Goal: Information Seeking & Learning: Learn about a topic

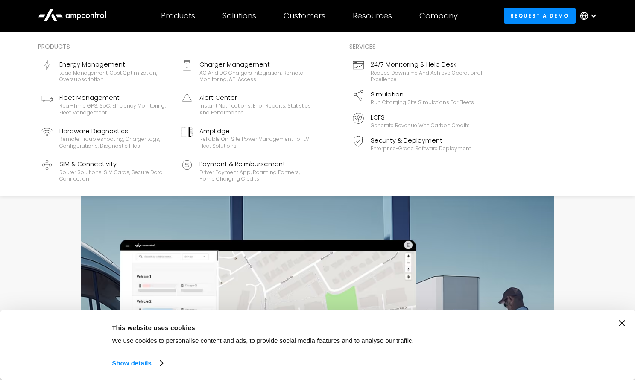
click at [188, 14] on div "Products" at bounding box center [178, 15] width 34 height 9
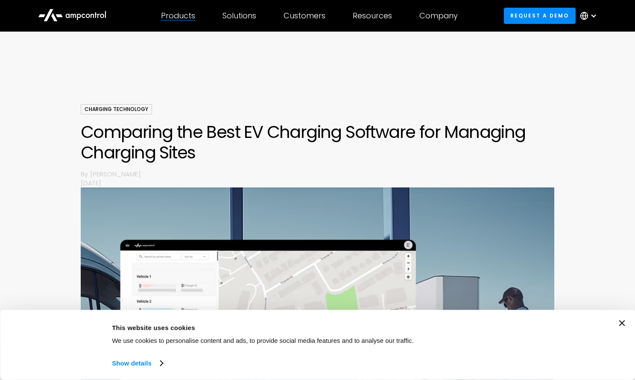
click at [188, 14] on div "Products" at bounding box center [178, 15] width 34 height 9
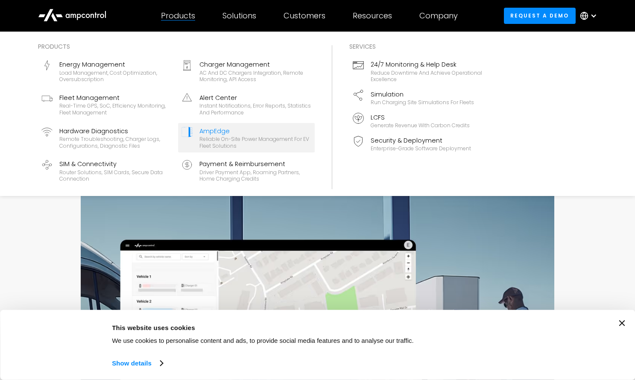
click at [205, 132] on div "AmpEdge" at bounding box center [255, 130] width 112 height 9
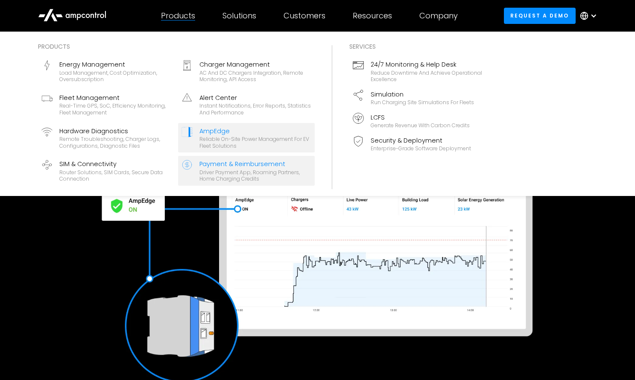
click at [220, 169] on div "Driver Payment App, Roaming Partners, Home Charging Credits" at bounding box center [255, 175] width 112 height 13
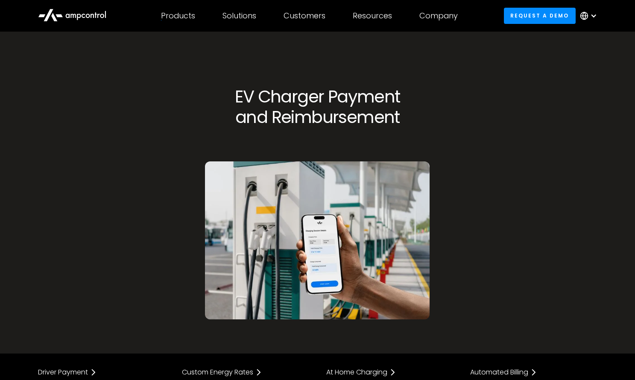
click at [89, 16] on icon at bounding box center [88, 16] width 4 height 4
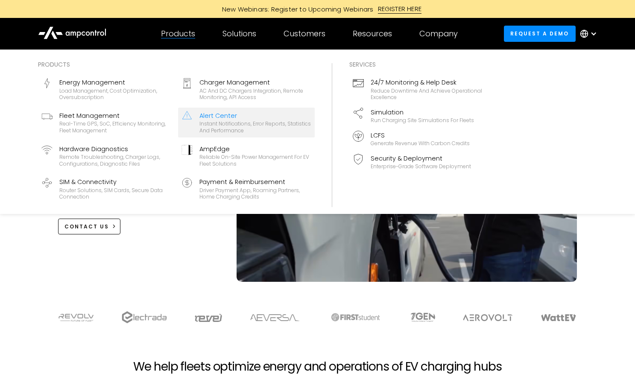
click at [229, 122] on div "Instant notifications, error reports, statistics and performance" at bounding box center [255, 126] width 112 height 13
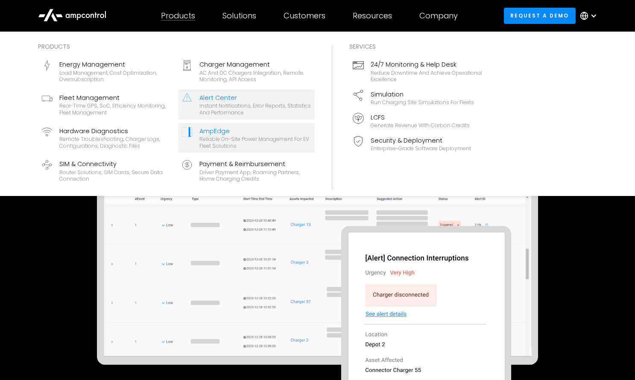
click at [220, 133] on div "AmpEdge" at bounding box center [255, 130] width 112 height 9
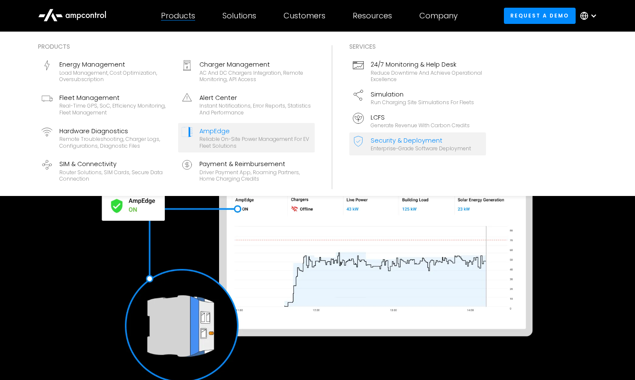
click at [406, 147] on div "Enterprise-grade software deployment" at bounding box center [421, 148] width 100 height 7
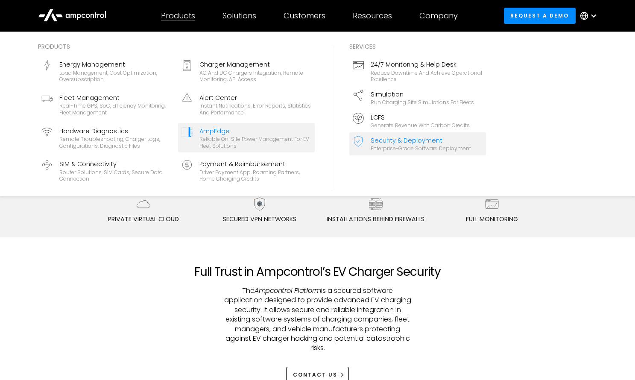
click at [261, 142] on div "Reliable On-site Power Management for EV Fleet Solutions" at bounding box center [255, 142] width 112 height 13
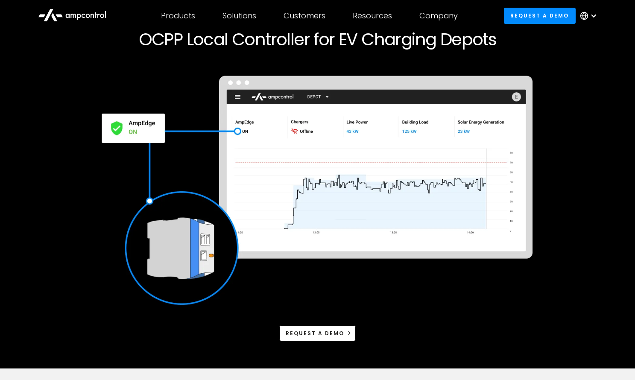
scroll to position [95, 0]
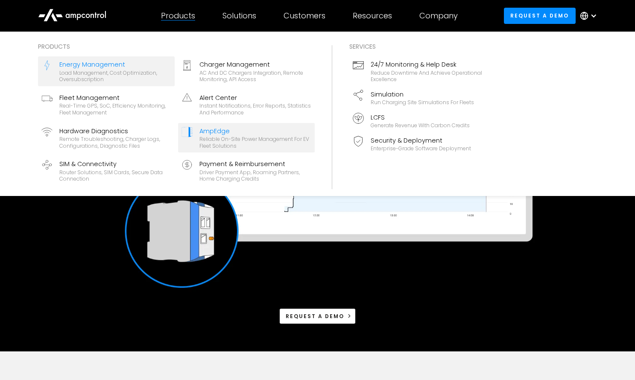
click at [91, 78] on div "Load management, cost optimization, oversubscription" at bounding box center [115, 76] width 112 height 13
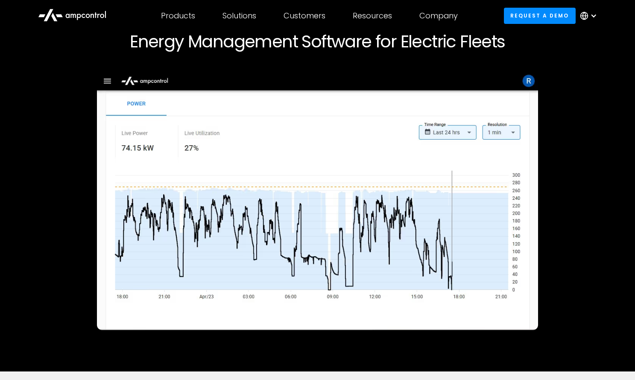
scroll to position [75, 0]
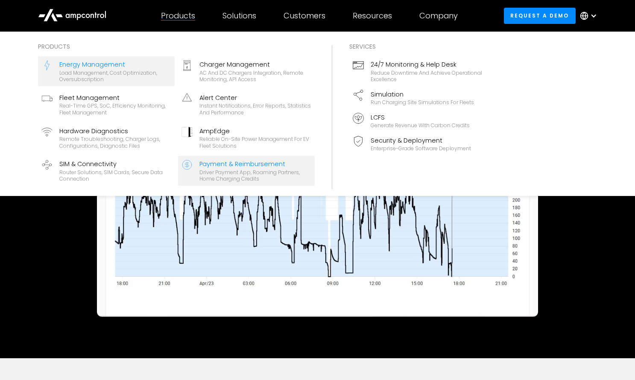
click at [243, 175] on div "Driver Payment App, Roaming Partners, Home Charging Credits" at bounding box center [255, 175] width 112 height 13
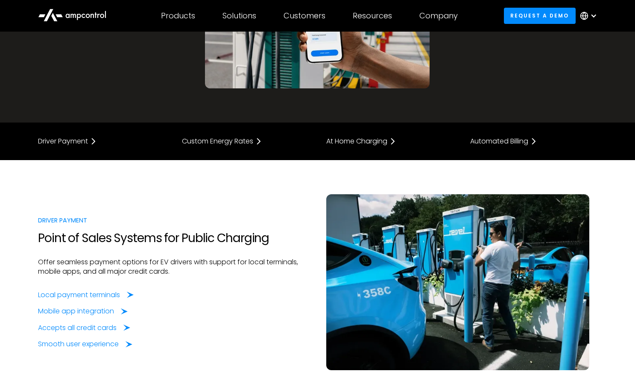
scroll to position [363, 0]
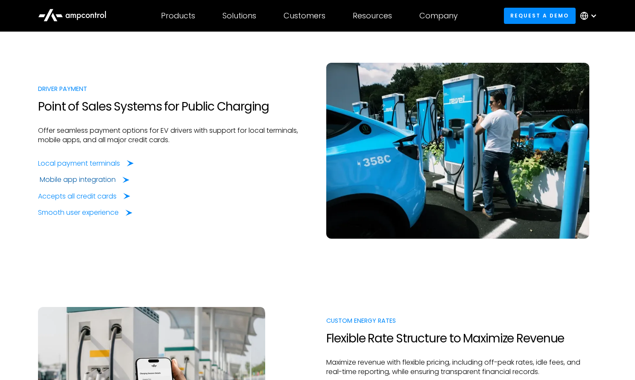
click at [117, 181] on div "Mobile app integration" at bounding box center [85, 179] width 90 height 9
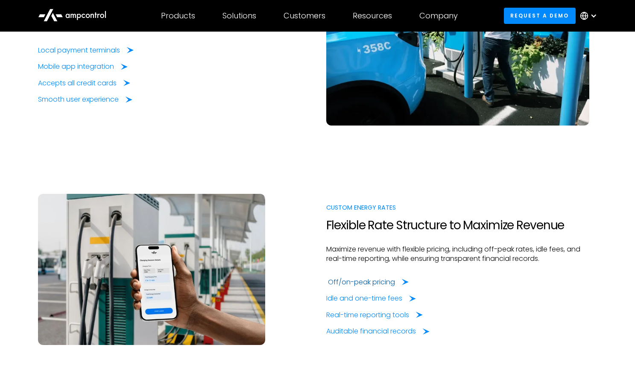
click at [404, 283] on icon at bounding box center [405, 282] width 7 height 6
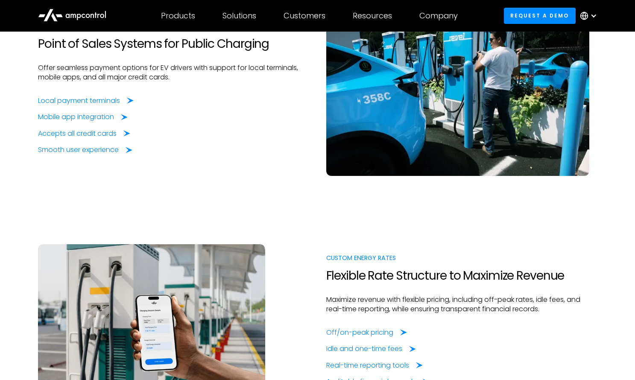
scroll to position [448, 0]
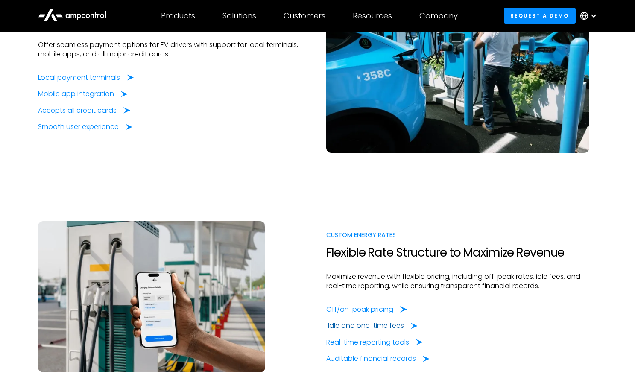
click at [336, 325] on div "Idle and one-time fees" at bounding box center [366, 325] width 76 height 9
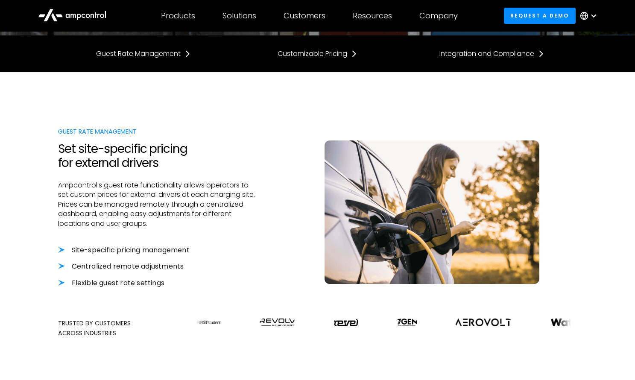
scroll to position [245, 0]
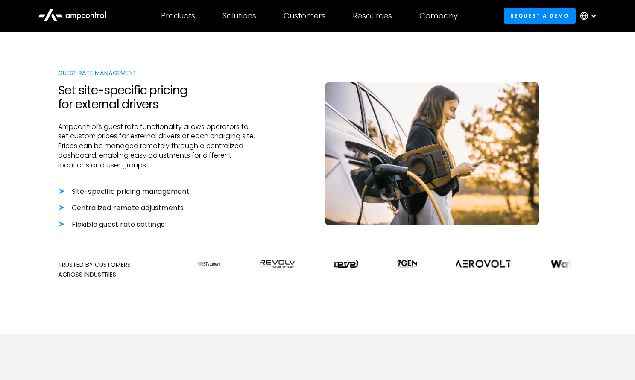
click at [80, 208] on li "Centralized remote adjustments" at bounding box center [159, 207] width 202 height 9
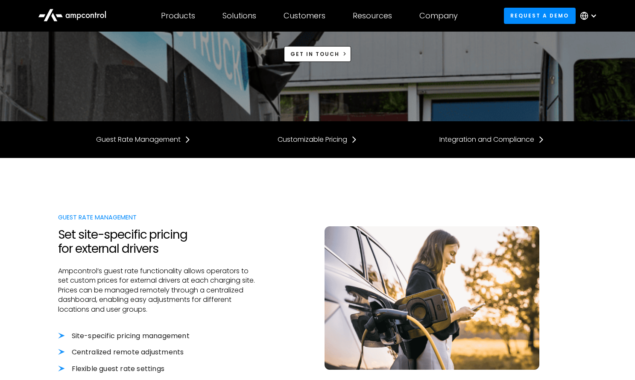
scroll to position [188, 0]
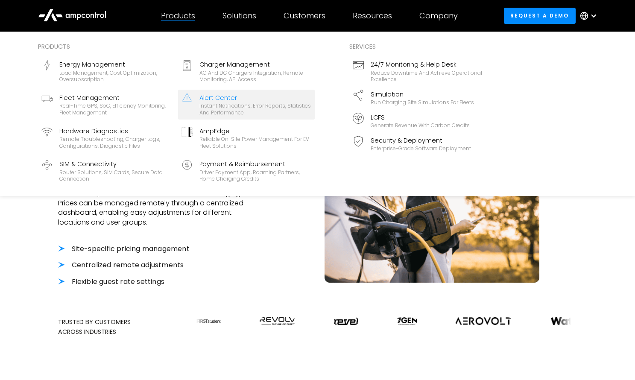
click at [212, 100] on div "Alert Center" at bounding box center [255, 97] width 112 height 9
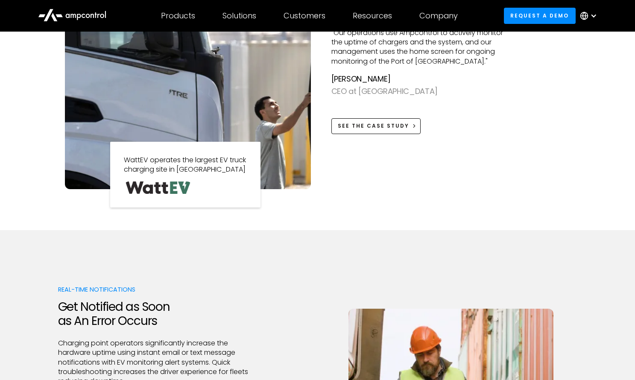
scroll to position [1002, 0]
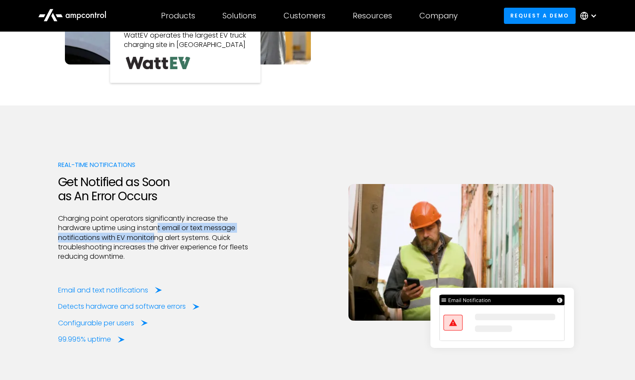
drag, startPoint x: 162, startPoint y: 226, endPoint x: 156, endPoint y: 233, distance: 9.4
click at [156, 233] on p "Charging point operators significantly increase the hardware uptime using insta…" at bounding box center [159, 238] width 202 height 48
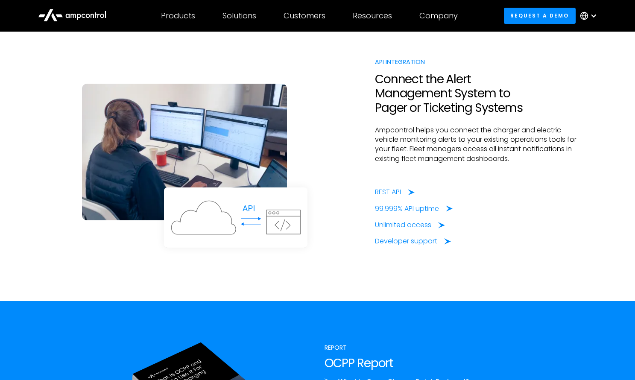
scroll to position [2070, 0]
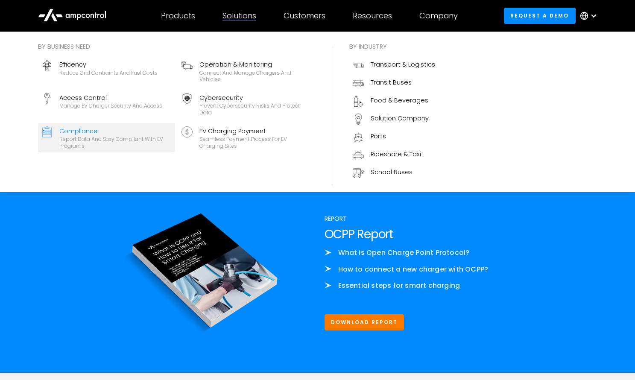
click at [140, 146] on div "Report data and stay compliant with EV programs" at bounding box center [115, 142] width 112 height 13
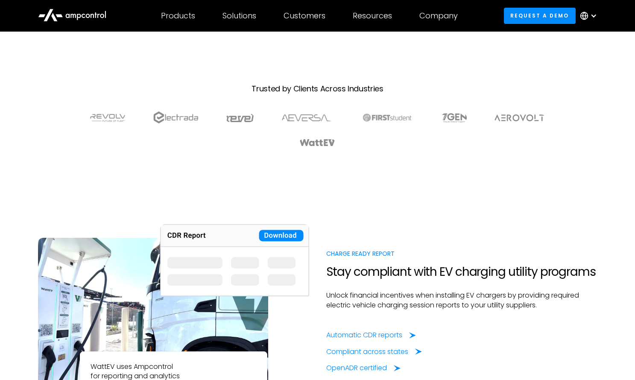
scroll to position [476, 0]
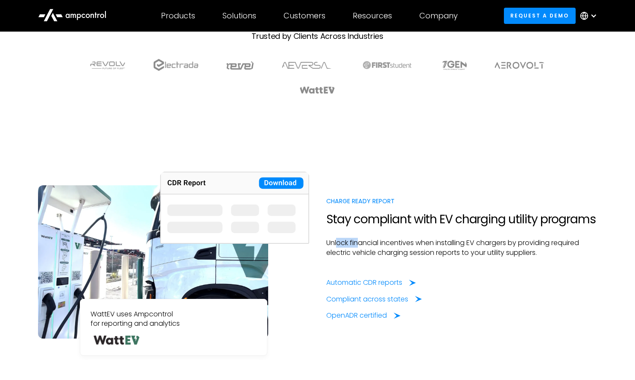
drag, startPoint x: 337, startPoint y: 240, endPoint x: 384, endPoint y: 238, distance: 46.6
click at [379, 239] on p "Unlock financial incentives when installing EV chargers by providing required e…" at bounding box center [461, 247] width 271 height 19
drag, startPoint x: 430, startPoint y: 237, endPoint x: 437, endPoint y: 237, distance: 6.4
click at [437, 238] on p "Unlock financial incentives when installing EV chargers by providing required e…" at bounding box center [461, 247] width 271 height 19
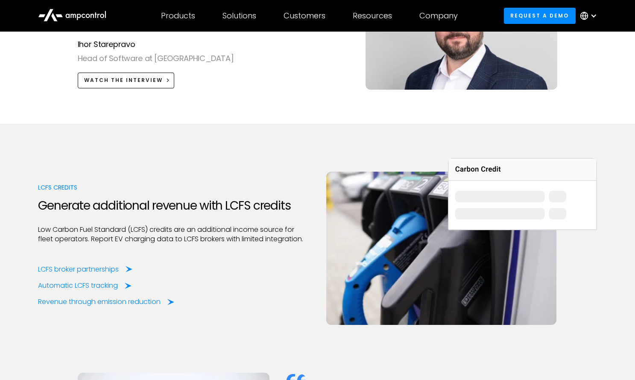
scroll to position [1006, 0]
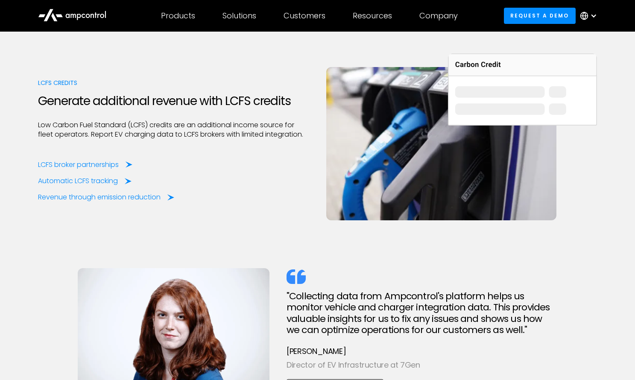
click at [593, 15] on div at bounding box center [593, 15] width 7 height 7
click at [407, 251] on div "LCFS Credits Generate additional revenue with LCFS credits Low Carbon Fuel Stan…" at bounding box center [317, 233] width 559 height 360
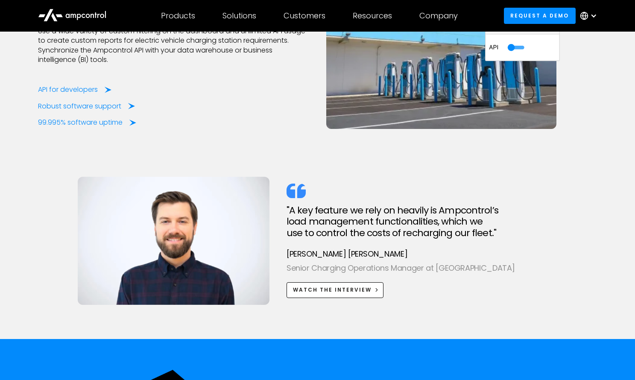
scroll to position [1808, 0]
